Goal: Check status: Check status

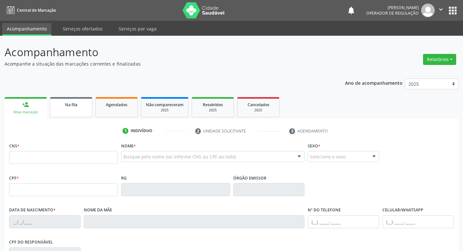
click at [57, 108] on div "Na fila" at bounding box center [71, 104] width 32 height 7
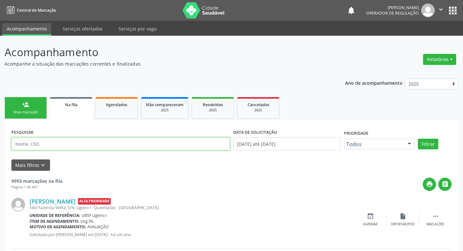
click at [54, 141] on input "text" at bounding box center [120, 143] width 219 height 13
paste input "708 5063 3066 6879"
type input "708 5063 3066 6879"
click at [418, 139] on button "Filtrar" at bounding box center [428, 144] width 20 height 11
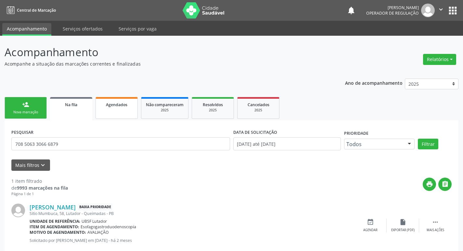
click at [104, 100] on link "Agendados" at bounding box center [116, 108] width 42 height 22
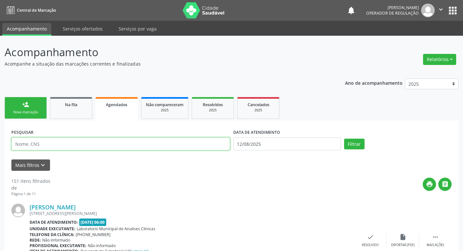
click at [91, 144] on input "text" at bounding box center [120, 143] width 219 height 13
paste input "708 5063 3066 6879"
type input "708 5063 3066 6879"
click at [344, 139] on button "Filtrar" at bounding box center [354, 144] width 20 height 11
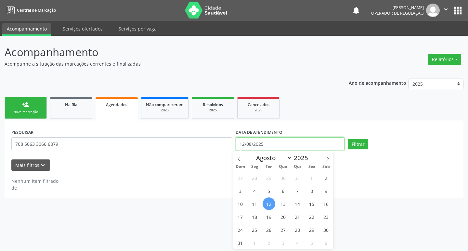
click at [276, 145] on input "12/08/2025" at bounding box center [289, 143] width 109 height 13
click at [348, 139] on button "Filtrar" at bounding box center [358, 144] width 20 height 11
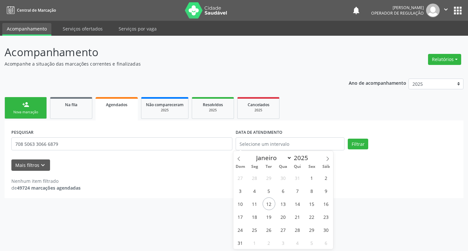
click at [147, 185] on div "Nenhum item filtrado de 49724 marcações agendadas" at bounding box center [233, 185] width 445 height 14
click at [458, 14] on button "apps" at bounding box center [457, 10] width 11 height 11
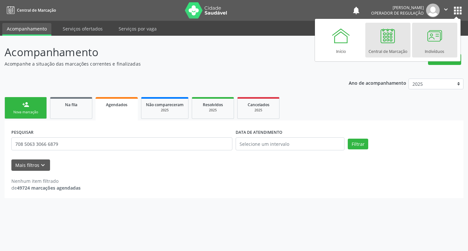
click at [432, 49] on div "Indivíduos" at bounding box center [433, 49] width 19 height 9
